Goal: Transaction & Acquisition: Purchase product/service

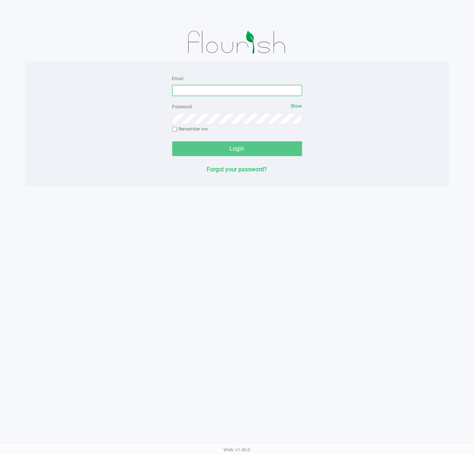
click at [245, 90] on input "Email" at bounding box center [237, 90] width 130 height 11
type input "[EMAIL_ADDRESS][DOMAIN_NAME]"
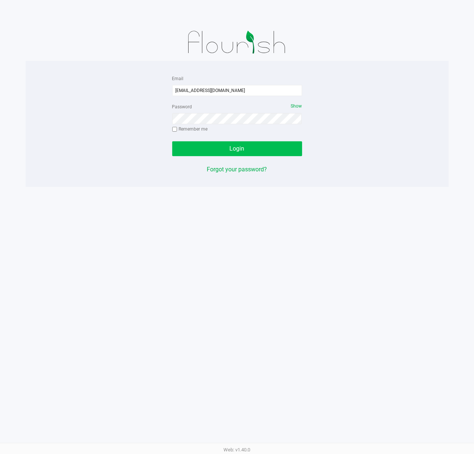
click at [268, 146] on button "Login" at bounding box center [237, 148] width 130 height 15
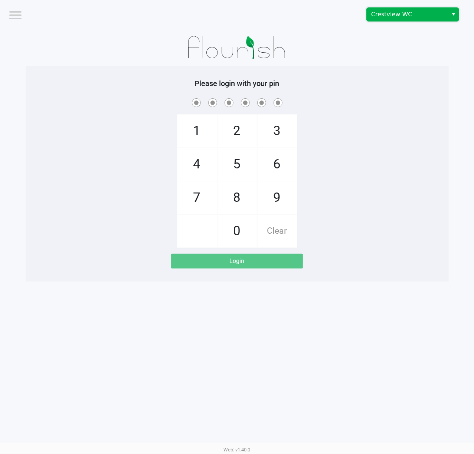
click at [428, 12] on span "Crestview WC" at bounding box center [407, 14] width 72 height 9
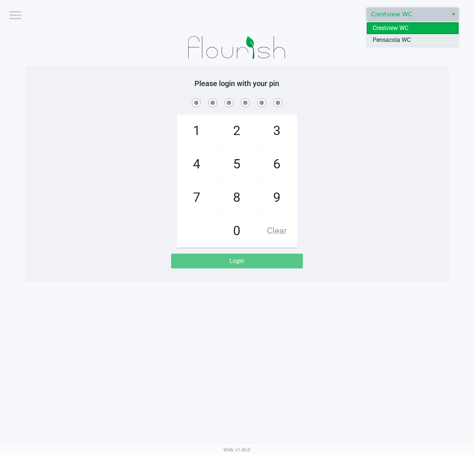
click at [399, 41] on span "Pensacola WC" at bounding box center [391, 40] width 38 height 9
checkbox input "true"
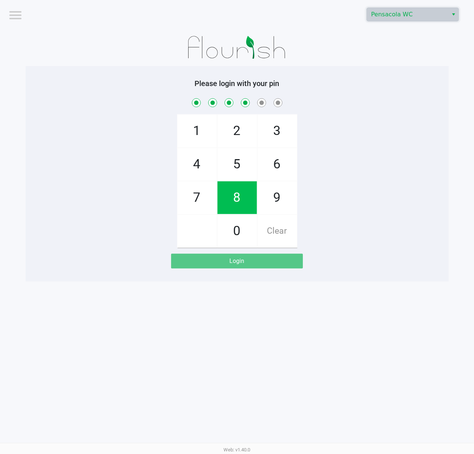
checkbox input "true"
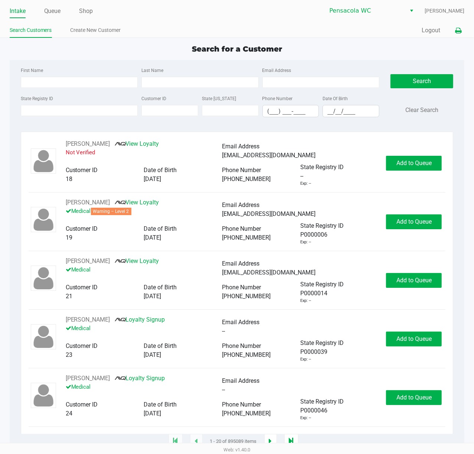
click at [459, 29] on icon at bounding box center [458, 30] width 6 height 5
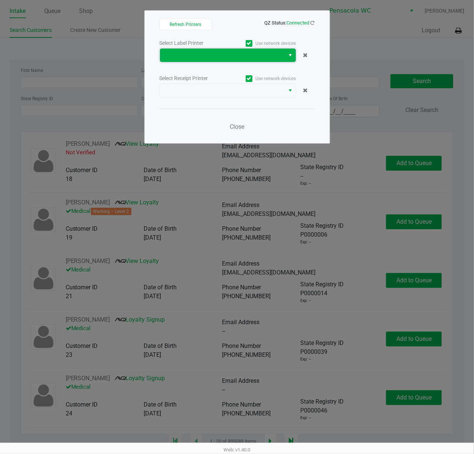
click at [227, 55] on span at bounding box center [222, 55] width 116 height 9
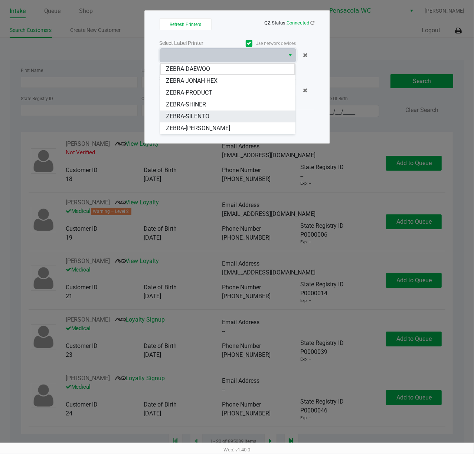
click at [202, 116] on span "ZEBRA-SILENTO" at bounding box center [187, 116] width 43 height 9
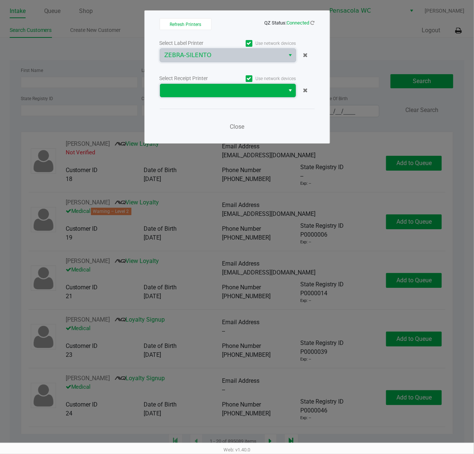
click at [205, 92] on span at bounding box center [222, 90] width 116 height 9
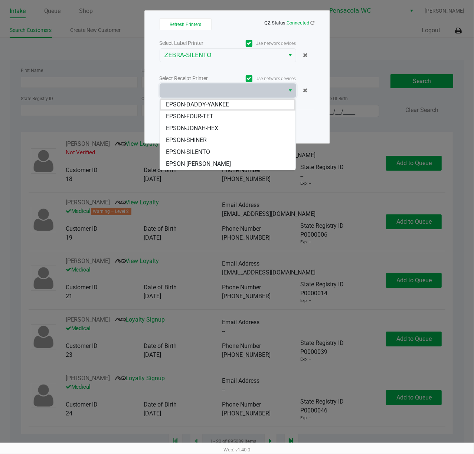
click at [197, 149] on span "EPSON-SILENTO" at bounding box center [188, 152] width 44 height 9
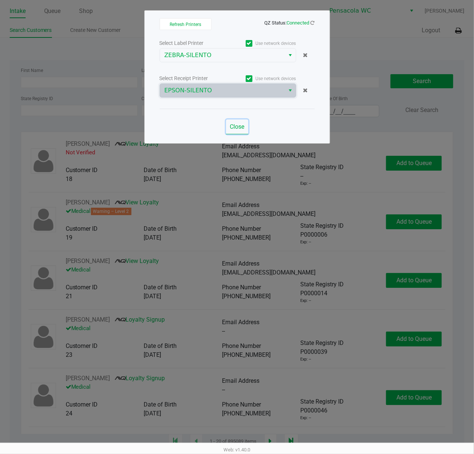
click at [244, 125] on span "Close" at bounding box center [237, 126] width 14 height 7
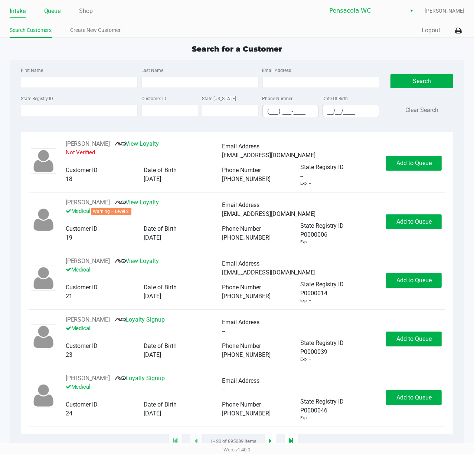
click at [52, 11] on link "Queue" at bounding box center [52, 11] width 17 height 10
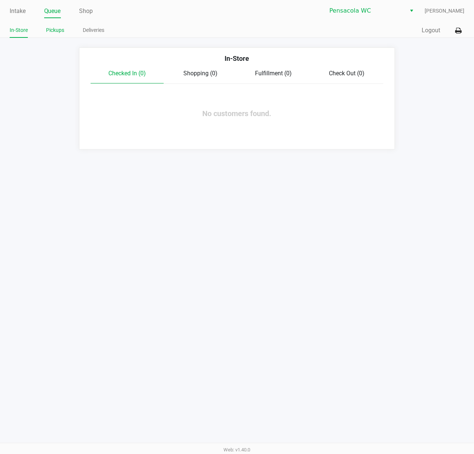
click at [54, 31] on link "Pickups" at bounding box center [55, 30] width 18 height 9
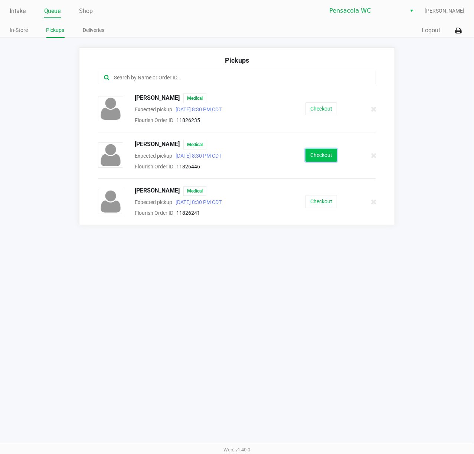
click at [317, 153] on button "Checkout" at bounding box center [321, 155] width 32 height 13
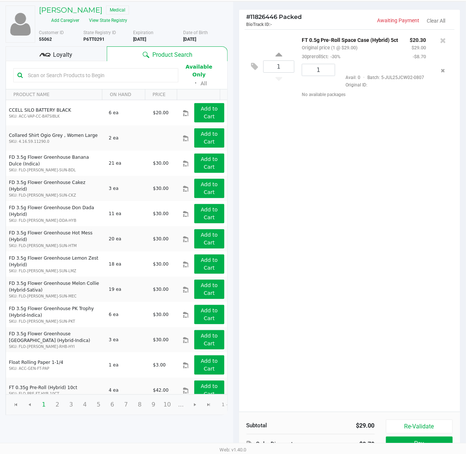
scroll to position [86, 0]
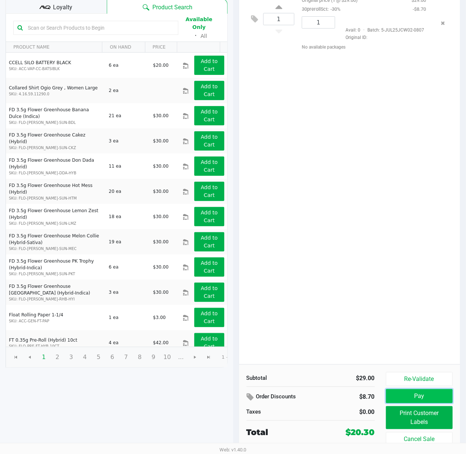
click at [419, 395] on button "Pay" at bounding box center [419, 396] width 67 height 14
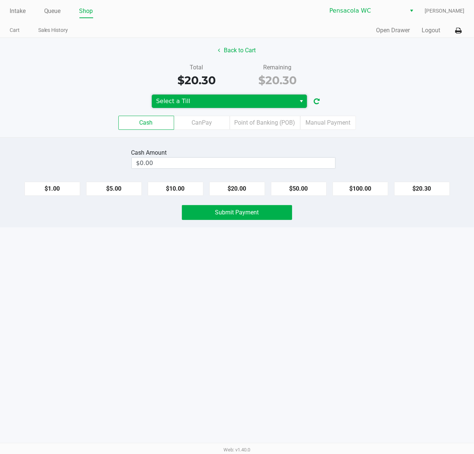
click at [253, 98] on span "Select a Till" at bounding box center [223, 101] width 135 height 9
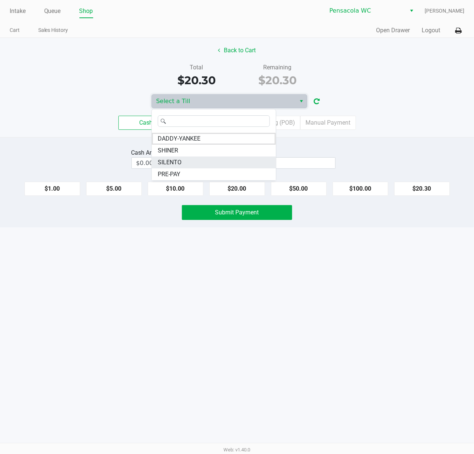
click at [165, 161] on span "SILENTO" at bounding box center [170, 162] width 24 height 9
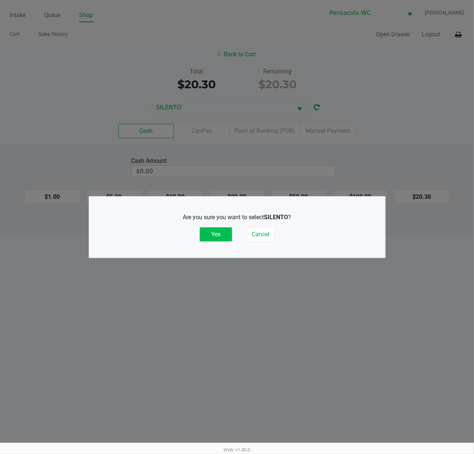
click at [208, 235] on button "Yes" at bounding box center [215, 234] width 32 height 14
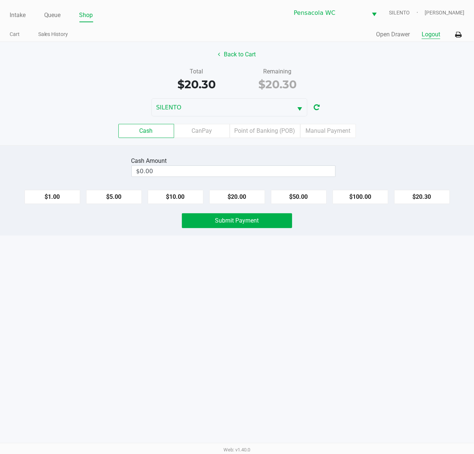
click at [428, 35] on button "Logout" at bounding box center [430, 34] width 19 height 9
